Goal: Task Accomplishment & Management: Manage account settings

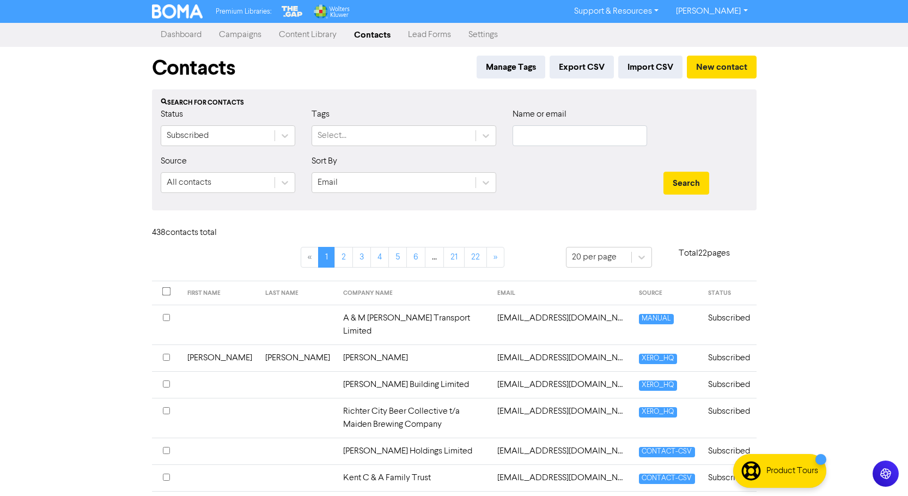
click at [244, 35] on link "Campaigns" at bounding box center [240, 35] width 60 height 22
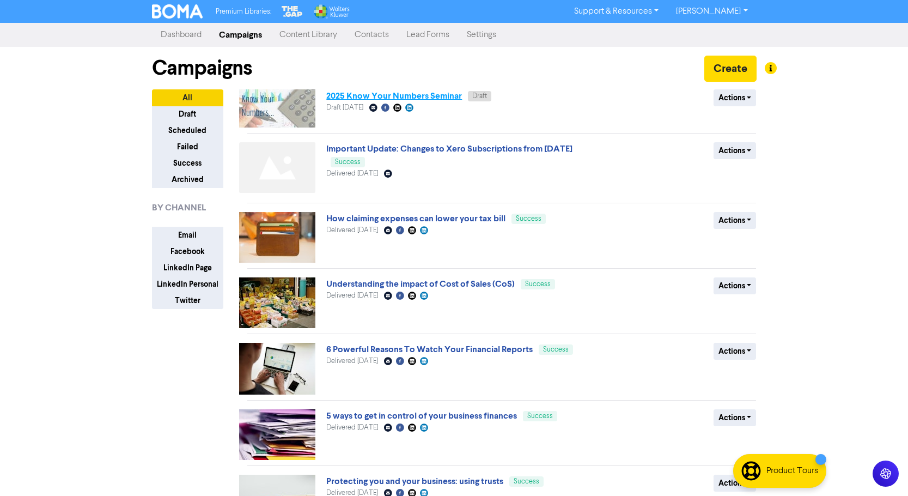
click at [394, 96] on link "2025 Know Your Numbers Seminar" at bounding box center [394, 95] width 136 height 11
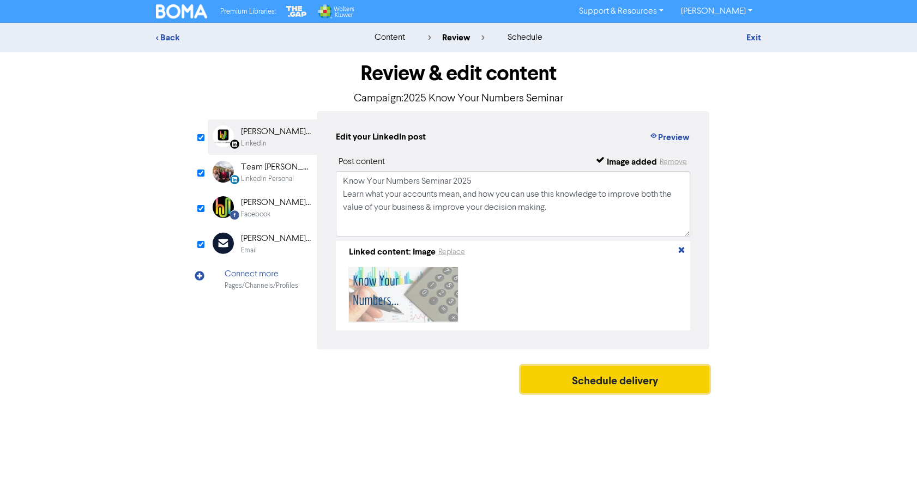
click at [625, 379] on button "Schedule delivery" at bounding box center [614, 379] width 189 height 27
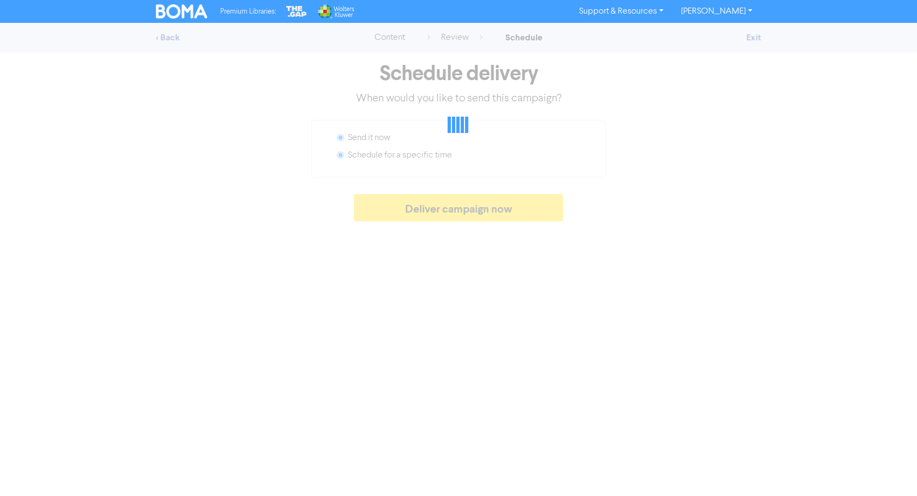
radio input "false"
radio input "true"
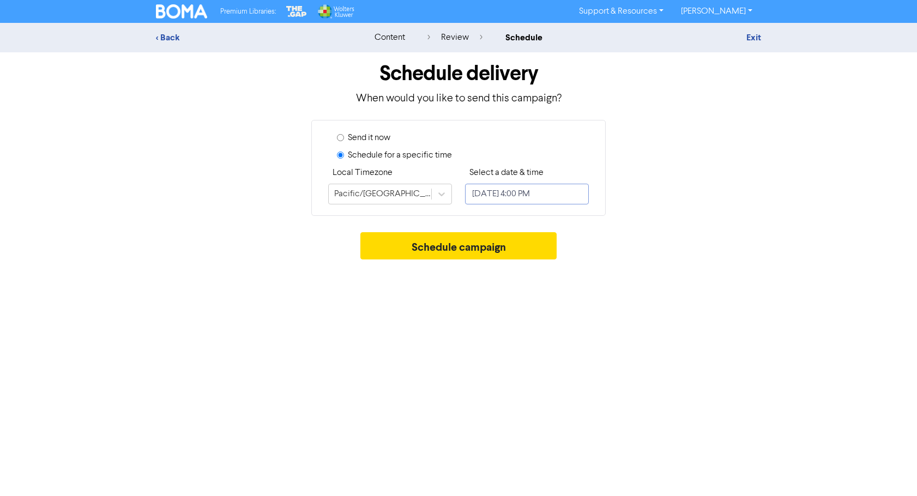
click at [534, 195] on input "[DATE] 4:00 PM" at bounding box center [527, 194] width 124 height 21
select select "7"
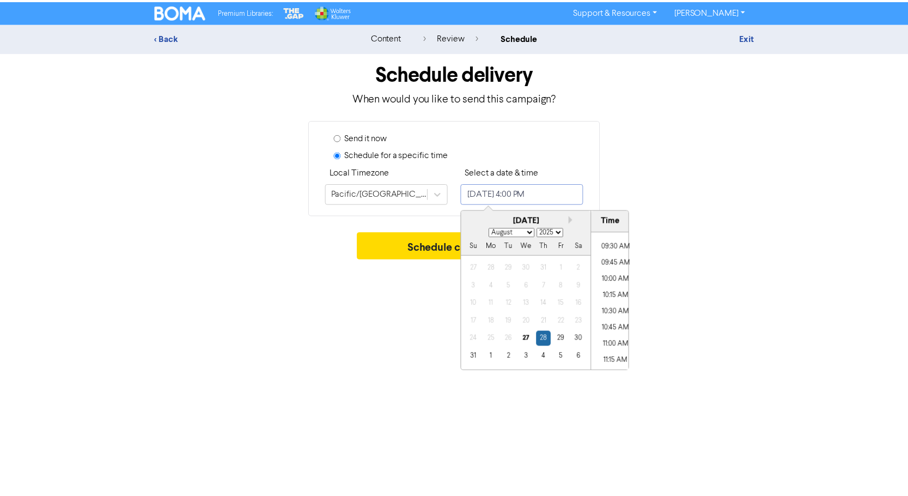
scroll to position [593, 0]
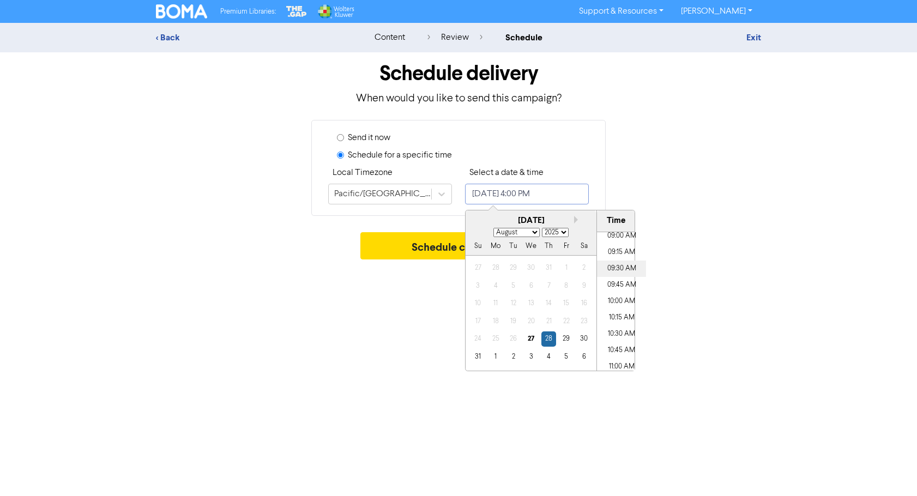
click at [608, 263] on li "09:30 AM" at bounding box center [621, 268] width 49 height 16
type input "[DATE] 9:30 AM"
click at [773, 418] on div "Premium Libraries: Support & Resources Video Tutorials FAQ & Guides Marketing E…" at bounding box center [458, 248] width 917 height 496
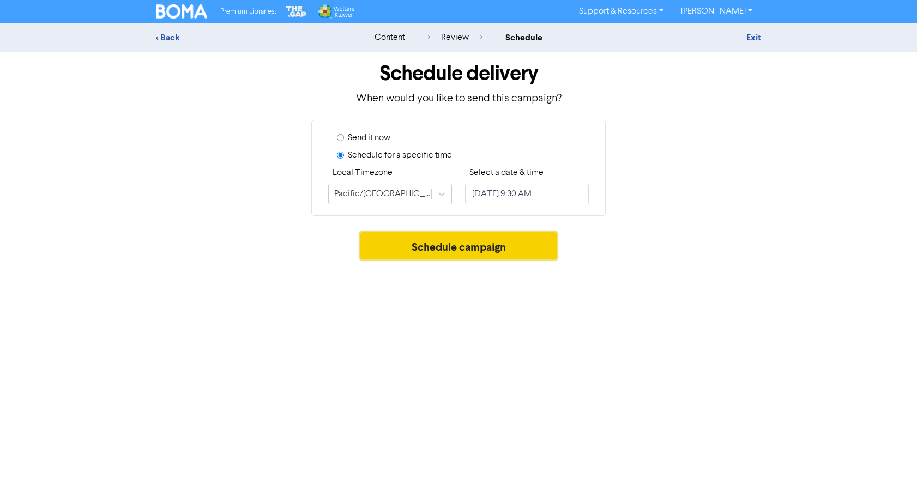
click at [463, 245] on button "Schedule campaign" at bounding box center [458, 245] width 197 height 27
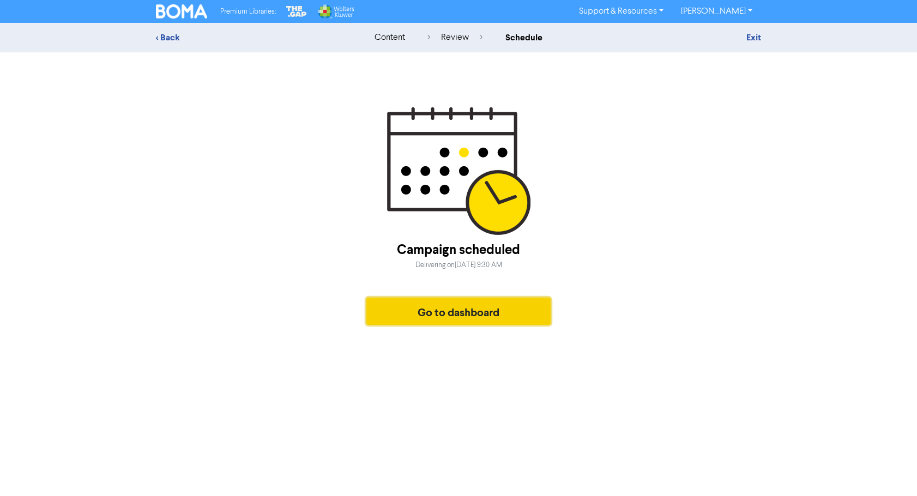
click at [440, 307] on button "Go to dashboard" at bounding box center [458, 311] width 184 height 27
